Goal: Find contact information: Find contact information

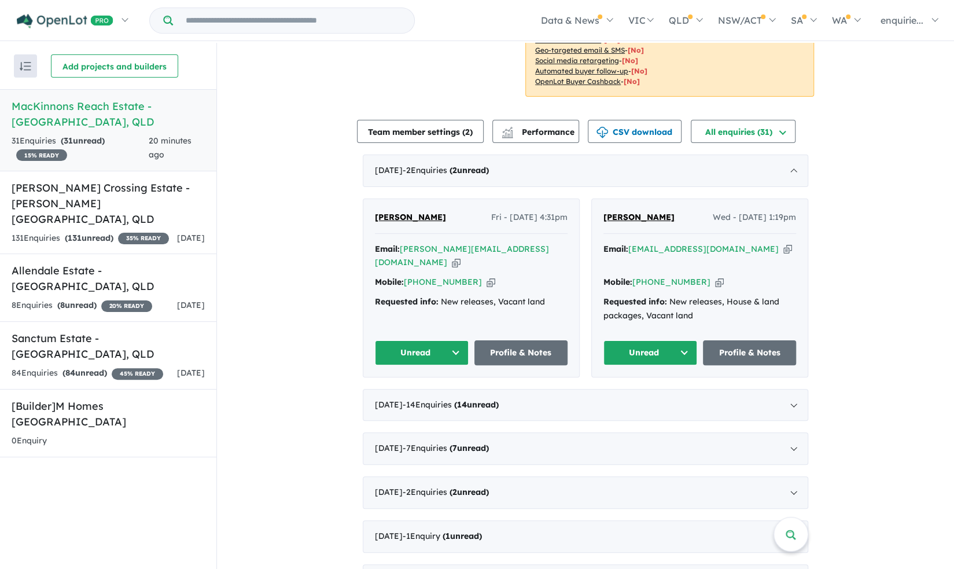
scroll to position [220, 0]
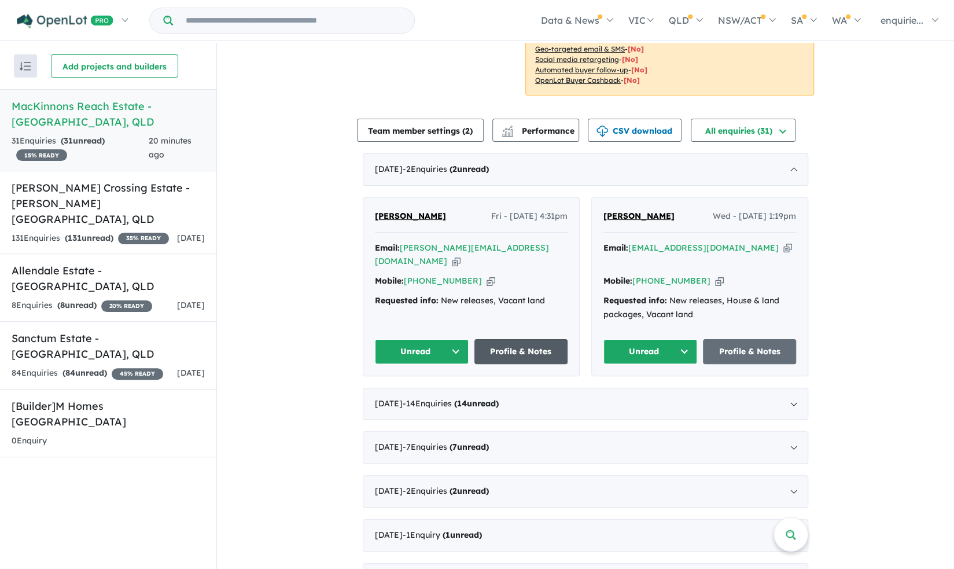
click at [514, 339] on link "Profile & Notes" at bounding box center [521, 351] width 94 height 25
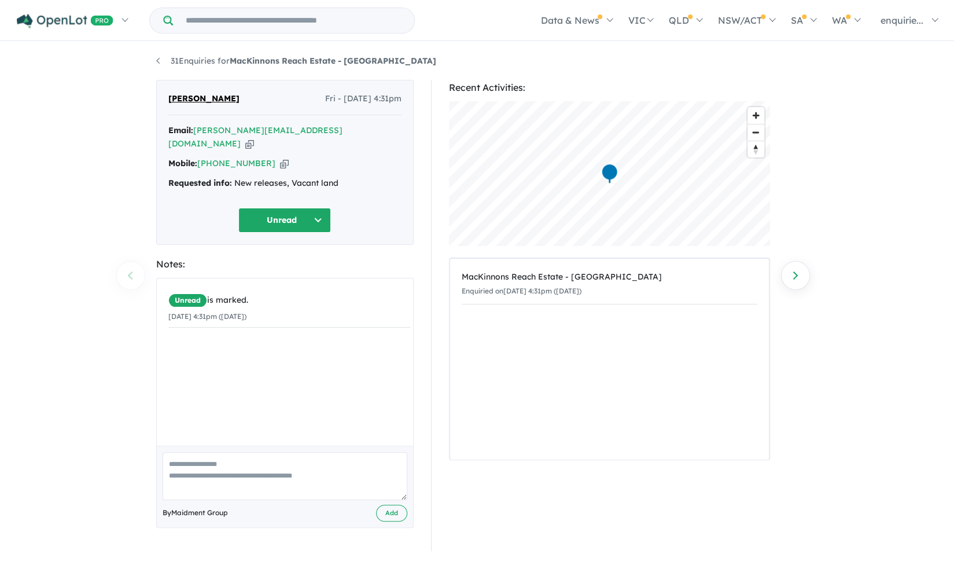
drag, startPoint x: 196, startPoint y: 107, endPoint x: 164, endPoint y: 106, distance: 31.8
click at [164, 106] on div "[PERSON_NAME] Fri - [DATE] 4:31pm Email: [PERSON_NAME][EMAIL_ADDRESS][DOMAIN_NA…" at bounding box center [284, 162] width 257 height 165
copy span "[PERSON_NAME]"
click at [280, 157] on icon "button" at bounding box center [284, 163] width 9 height 12
copy span "[PERSON_NAME]"
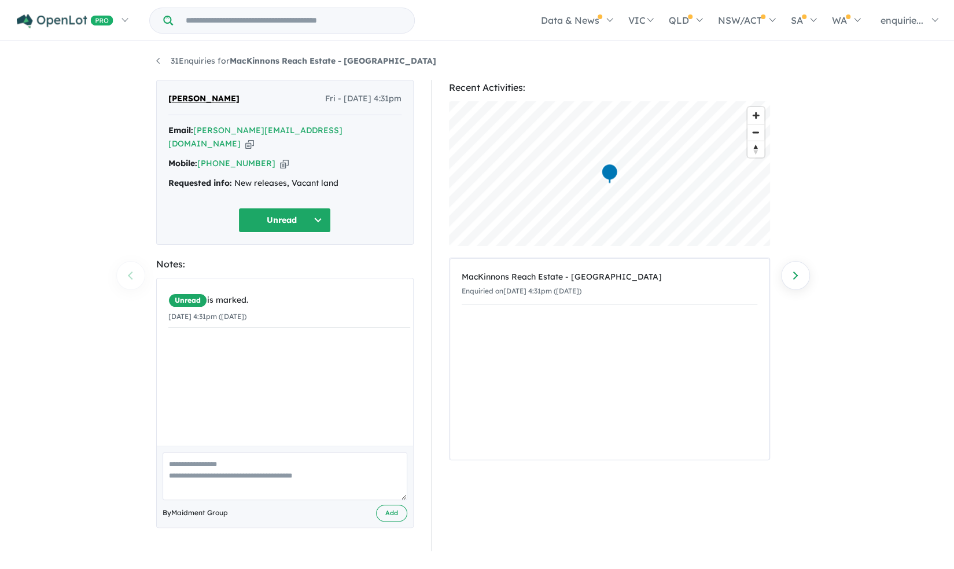
click at [254, 138] on icon "button" at bounding box center [249, 144] width 9 height 12
copy span "[PERSON_NAME]"
click at [126, 179] on div "31 Enquiries for MacKinnons Reach Estate - Gumlow Previous enquiry Next enquiry…" at bounding box center [477, 307] width 954 height 528
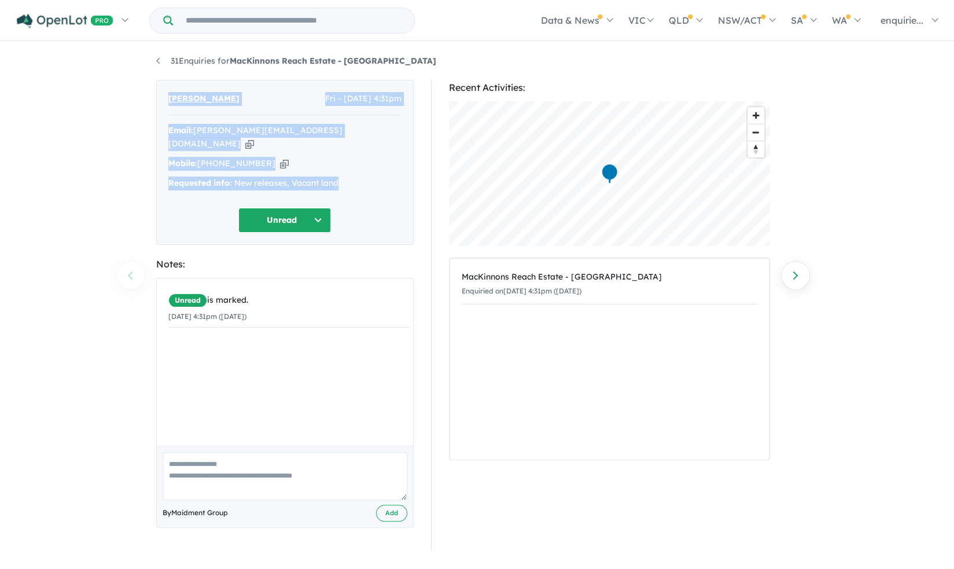
drag, startPoint x: 348, startPoint y: 182, endPoint x: 154, endPoint y: 94, distance: 213.4
click at [154, 94] on div "[PERSON_NAME] Fri - [DATE] 4:31pm Email: [PERSON_NAME][EMAIL_ADDRESS][DOMAIN_NA…" at bounding box center [285, 315] width 275 height 471
copy div "[PERSON_NAME] Fri - [DATE] 4:31pm Email: [PERSON_NAME][EMAIL_ADDRESS][DOMAIN_NA…"
